Goal: Task Accomplishment & Management: Manage account settings

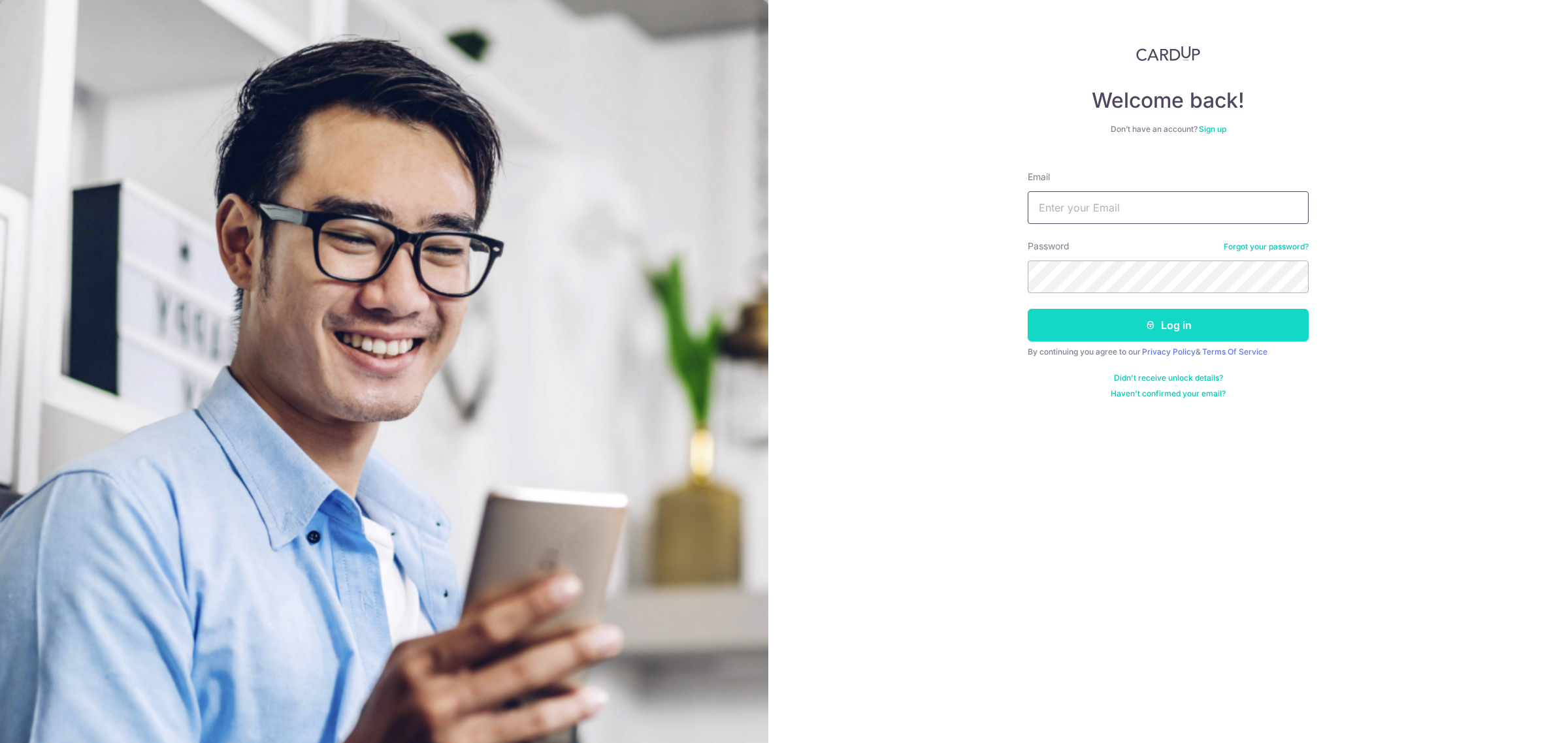
type input "[EMAIL_ADDRESS][DOMAIN_NAME]"
click at [1183, 328] on button "Log in" at bounding box center [1168, 325] width 281 height 33
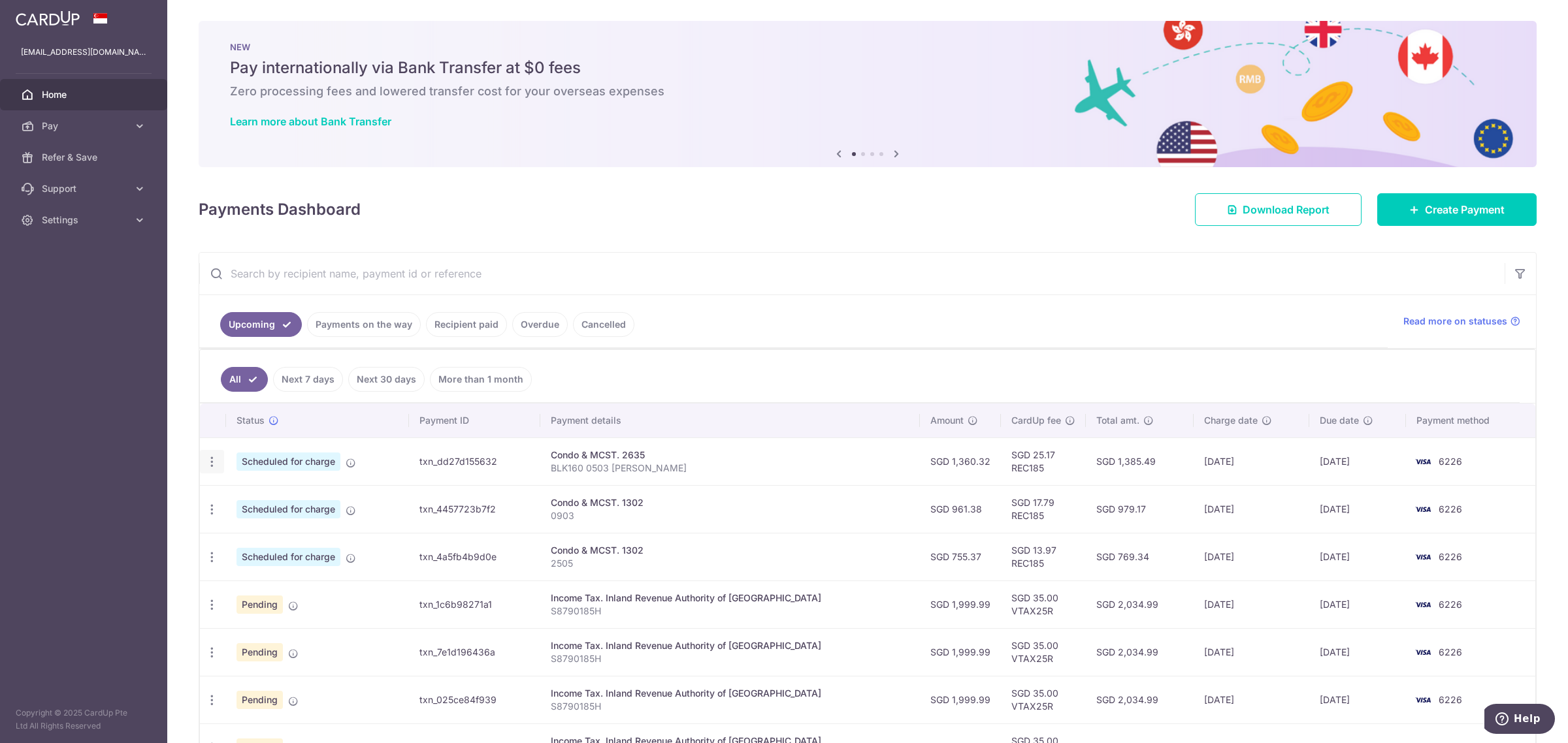
click at [216, 464] on icon "button" at bounding box center [212, 462] width 13 height 13
click at [278, 501] on span "Update payment" at bounding box center [282, 498] width 89 height 16
radio input "true"
type input "1,360.32"
type input "27/10/2025"
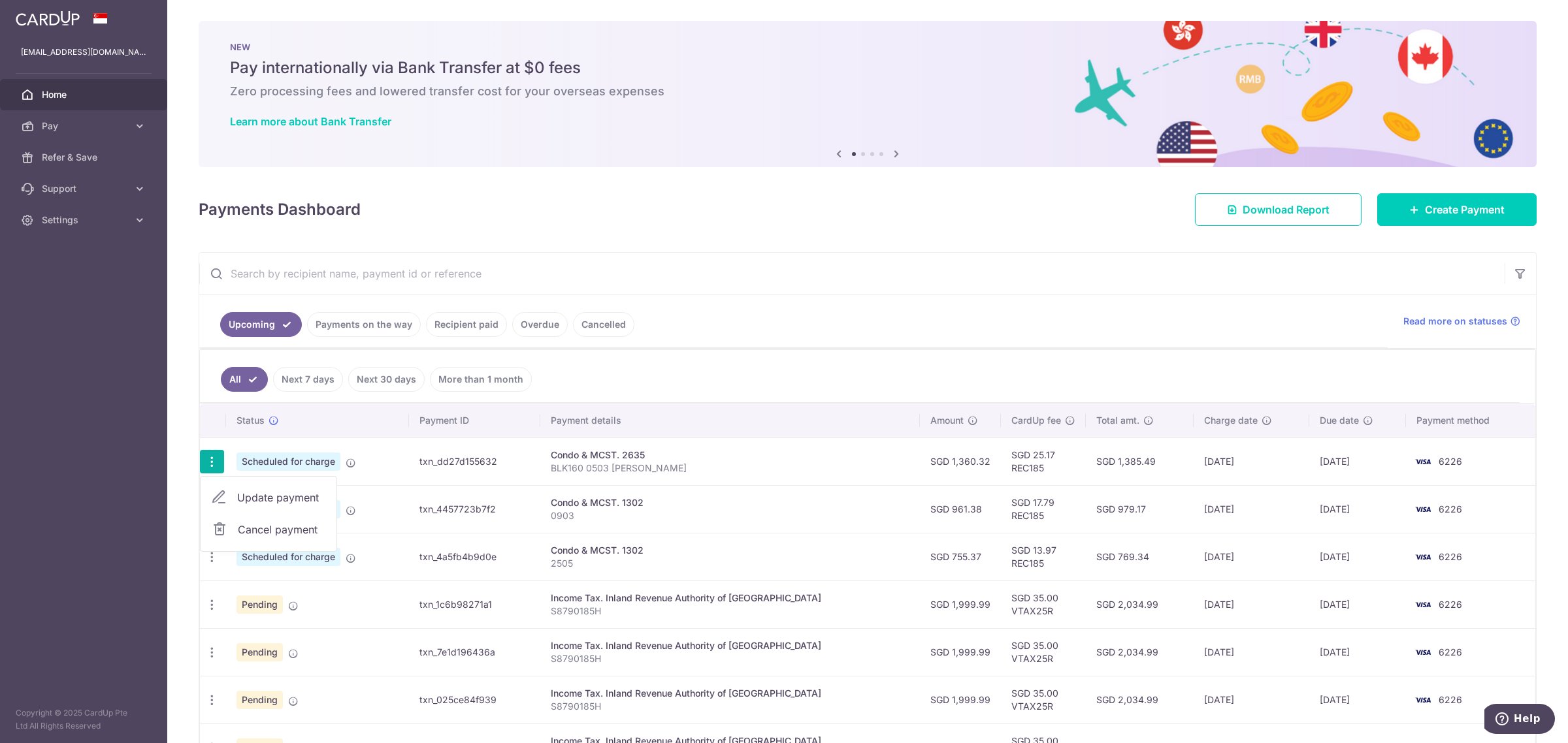
type input "BLK160 0503 SALLY TAN"
type input "REC185"
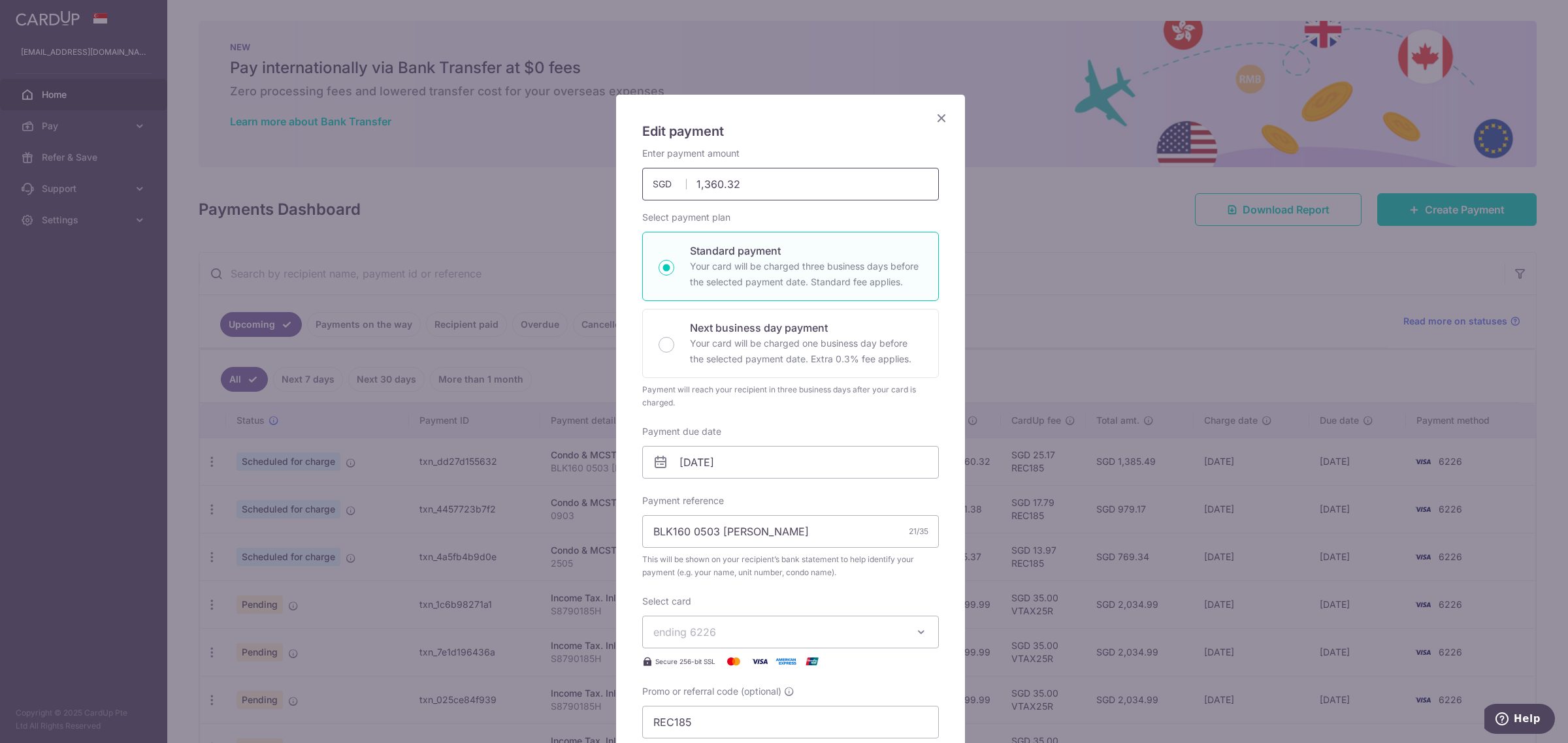
click at [794, 184] on input "1,360.32" at bounding box center [790, 184] width 296 height 33
drag, startPoint x: 758, startPoint y: 178, endPoint x: 621, endPoint y: 177, distance: 137.0
click at [621, 177] on div "Edit payment By clicking apply, you will make changes to all payments to 2635 s…" at bounding box center [791, 529] width 349 height 870
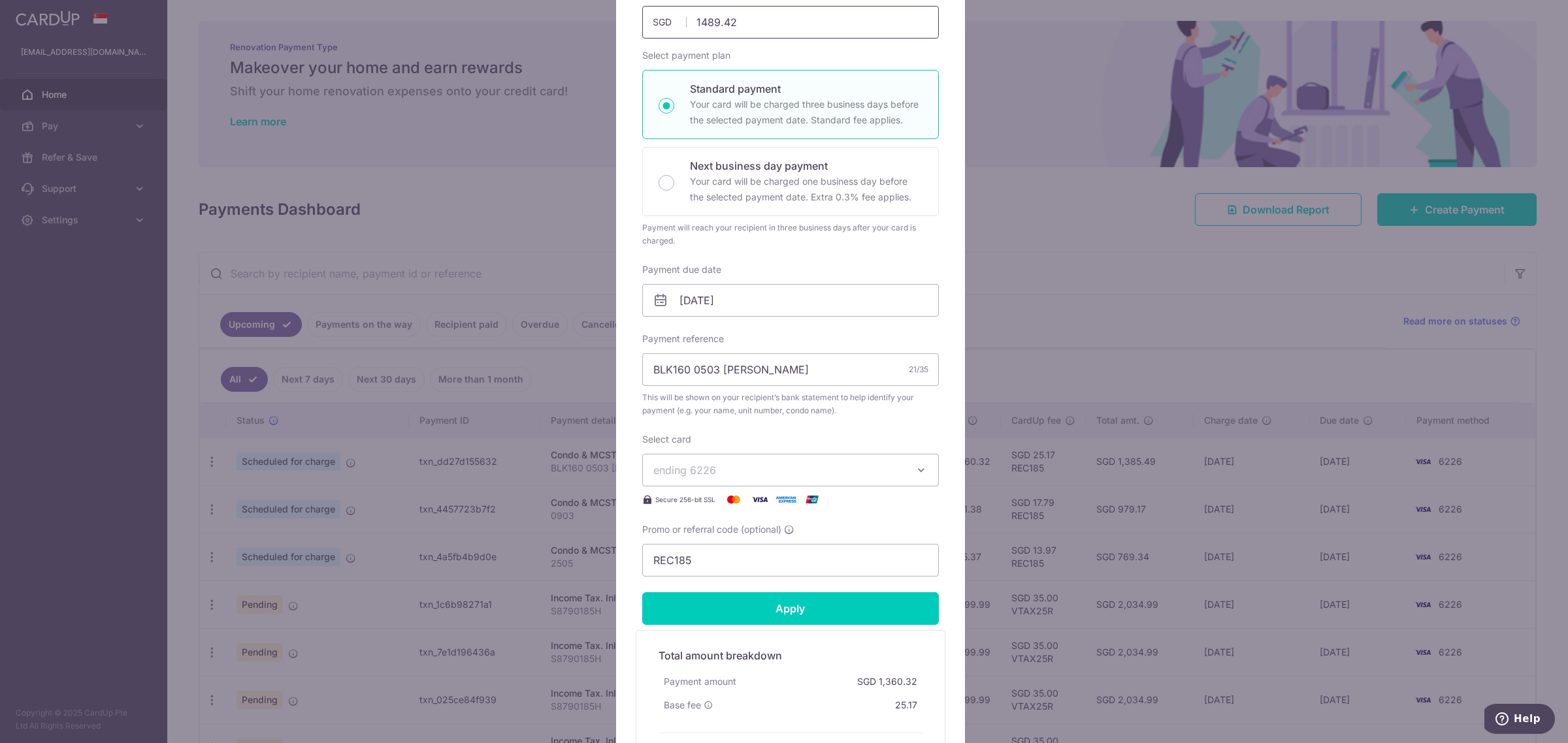
scroll to position [164, 0]
type input "1,489.42"
click at [822, 606] on input "Apply" at bounding box center [790, 608] width 296 height 33
type input "Successfully Applied"
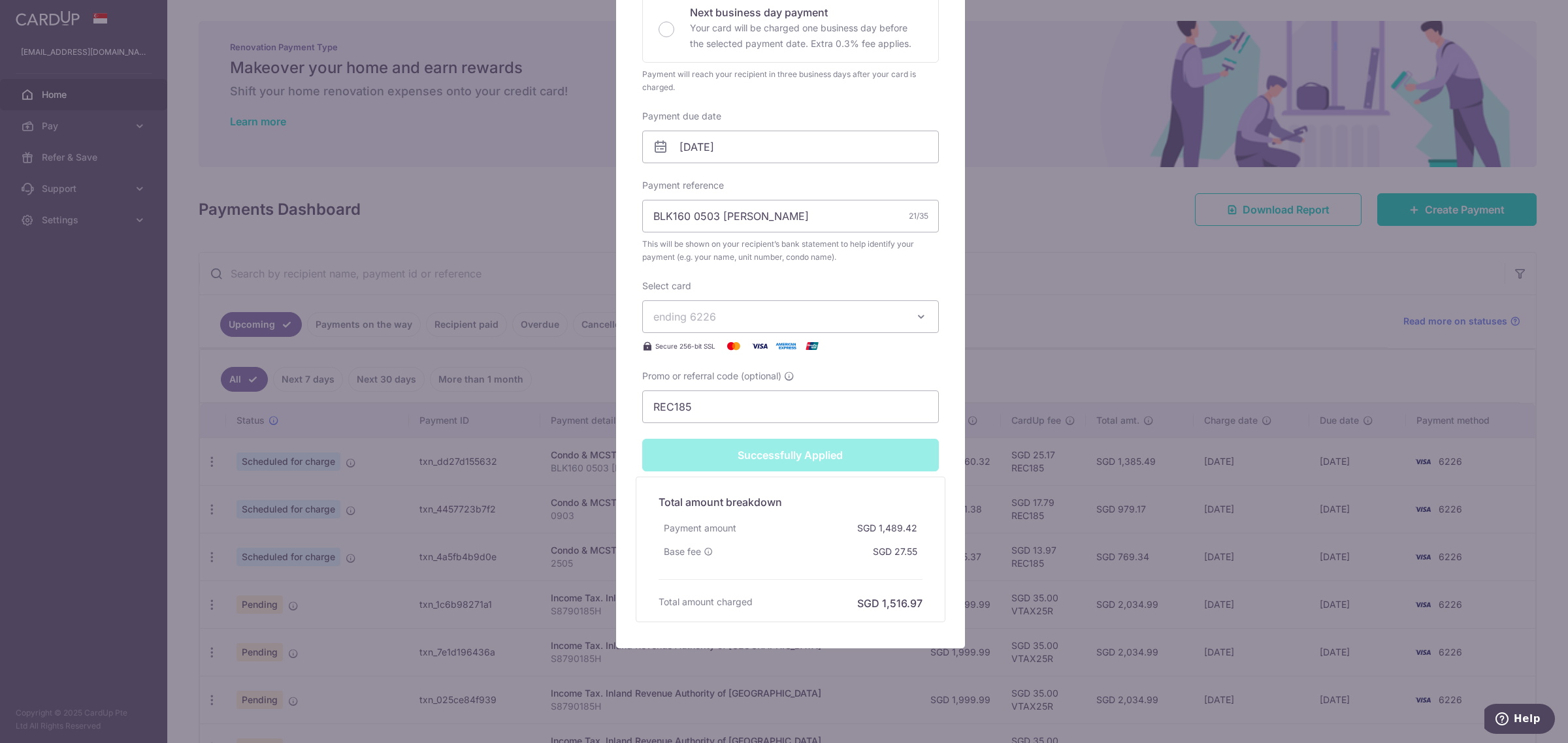
scroll to position [0, 0]
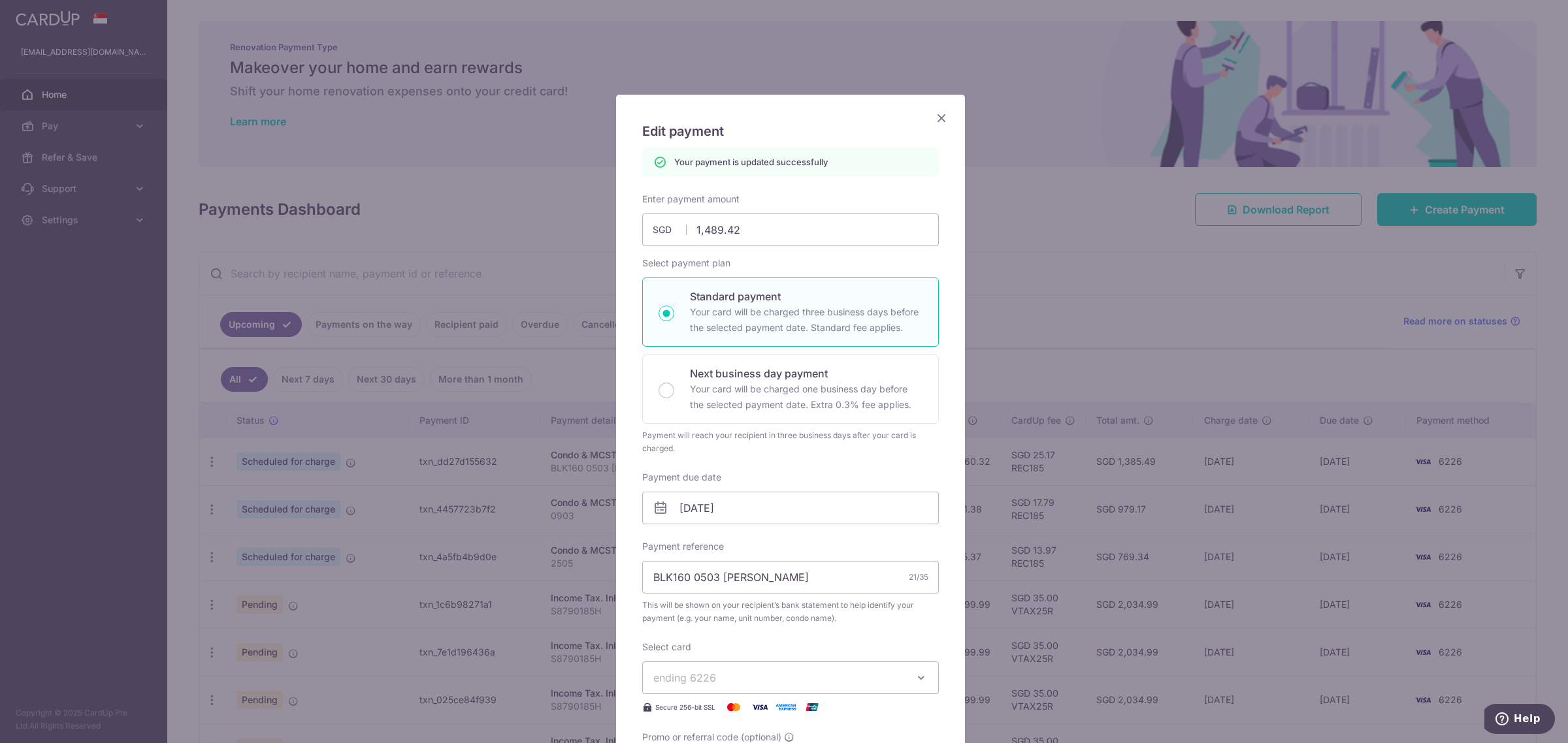
click at [936, 113] on icon "Close" at bounding box center [941, 117] width 16 height 16
